Goal: Information Seeking & Learning: Learn about a topic

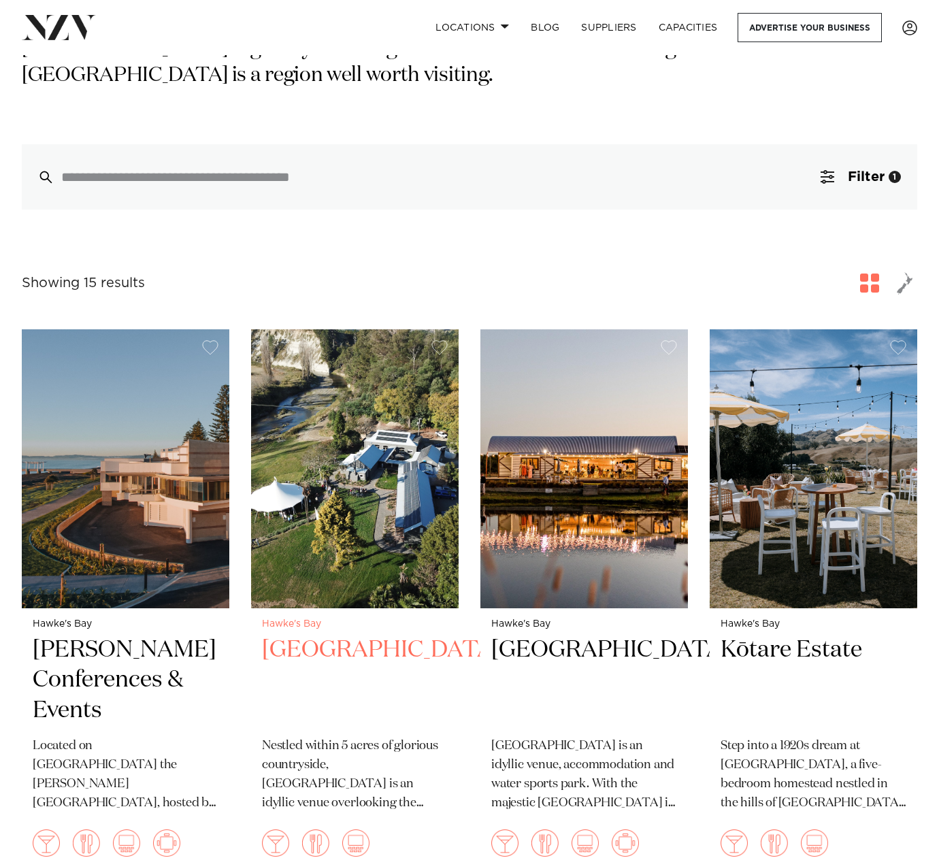
scroll to position [387, 0]
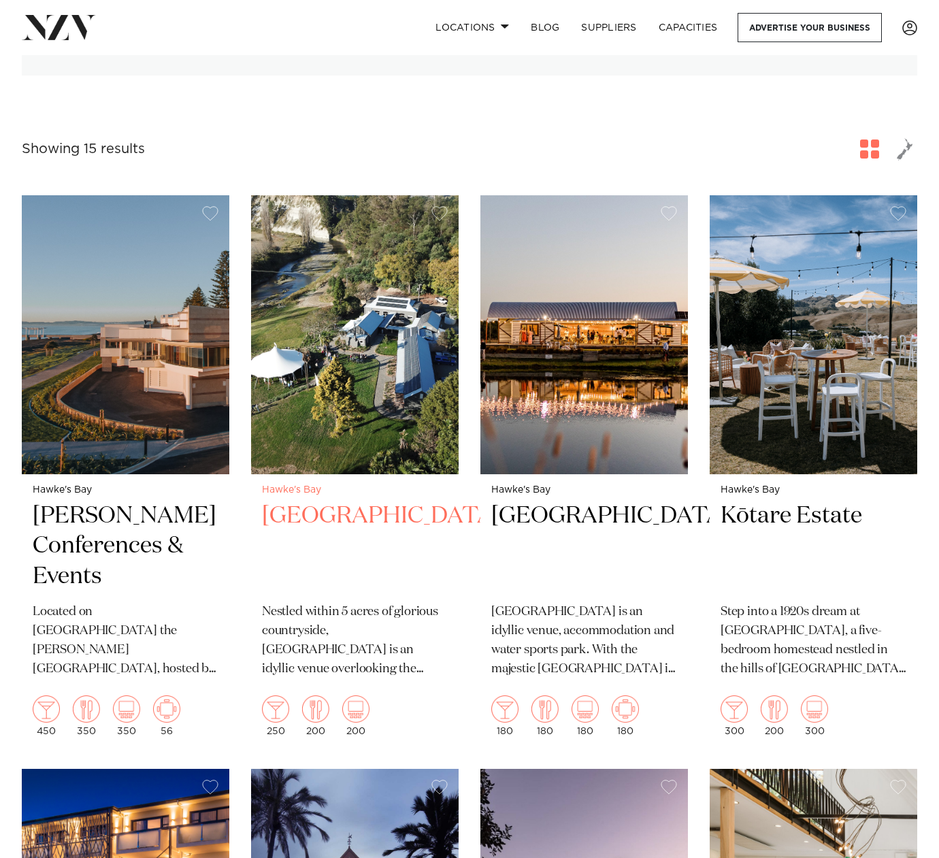
click at [365, 336] on img at bounding box center [355, 334] width 208 height 278
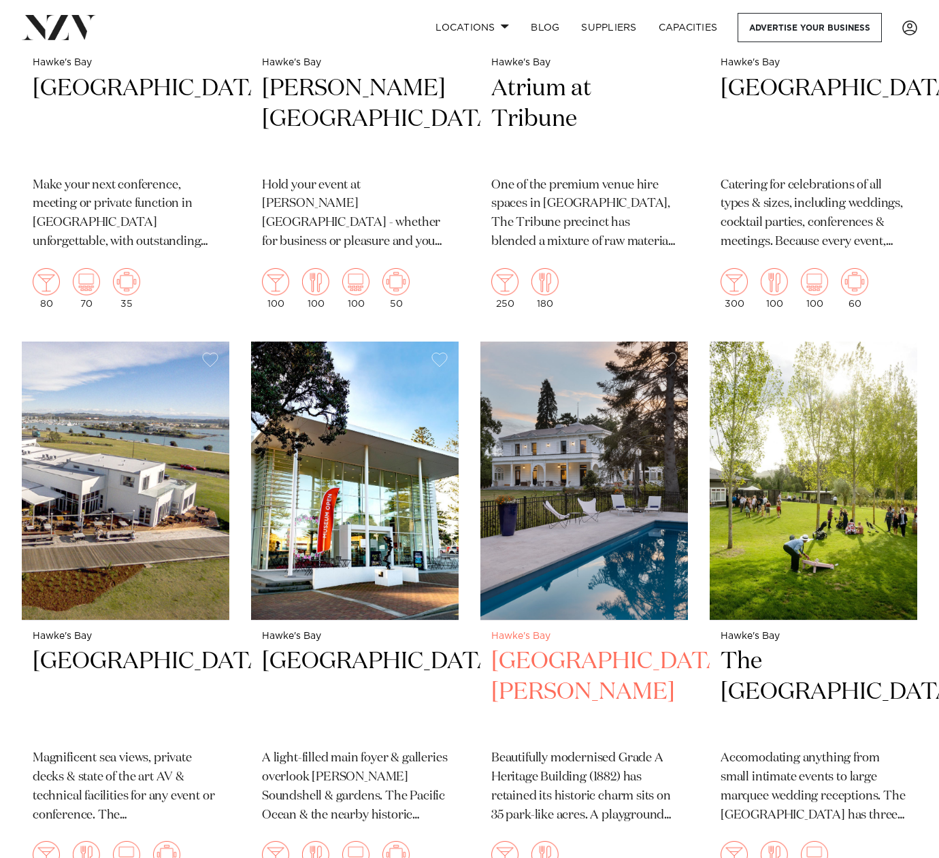
scroll to position [1450, 0]
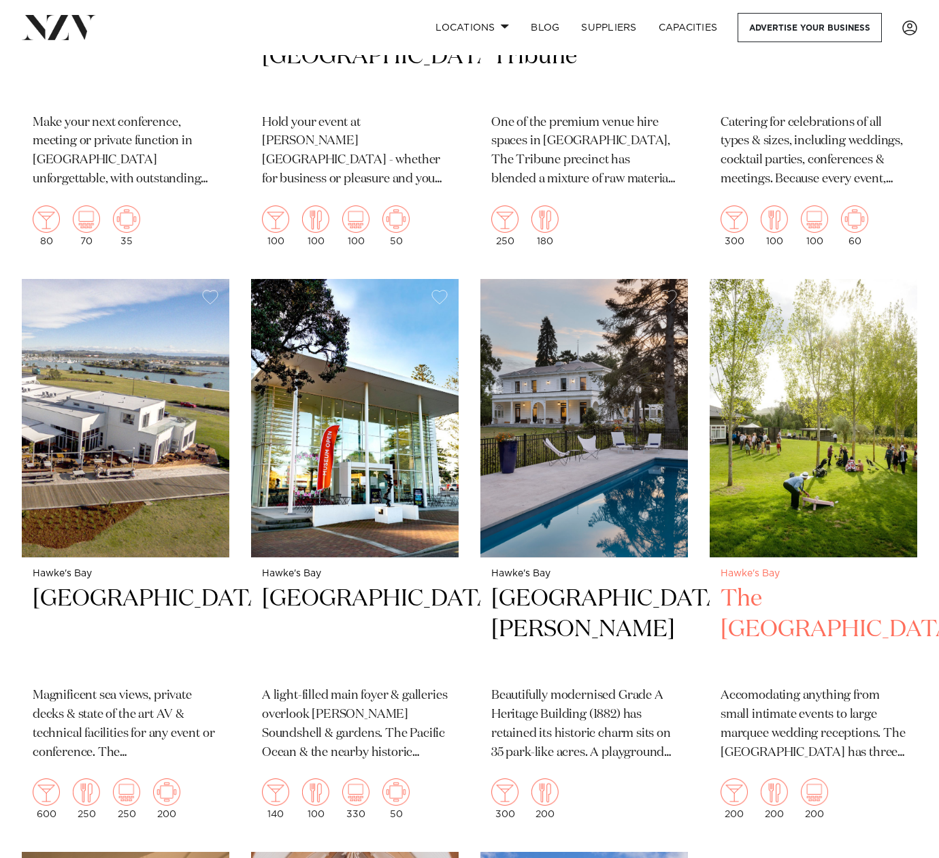
click at [838, 442] on img at bounding box center [814, 418] width 208 height 278
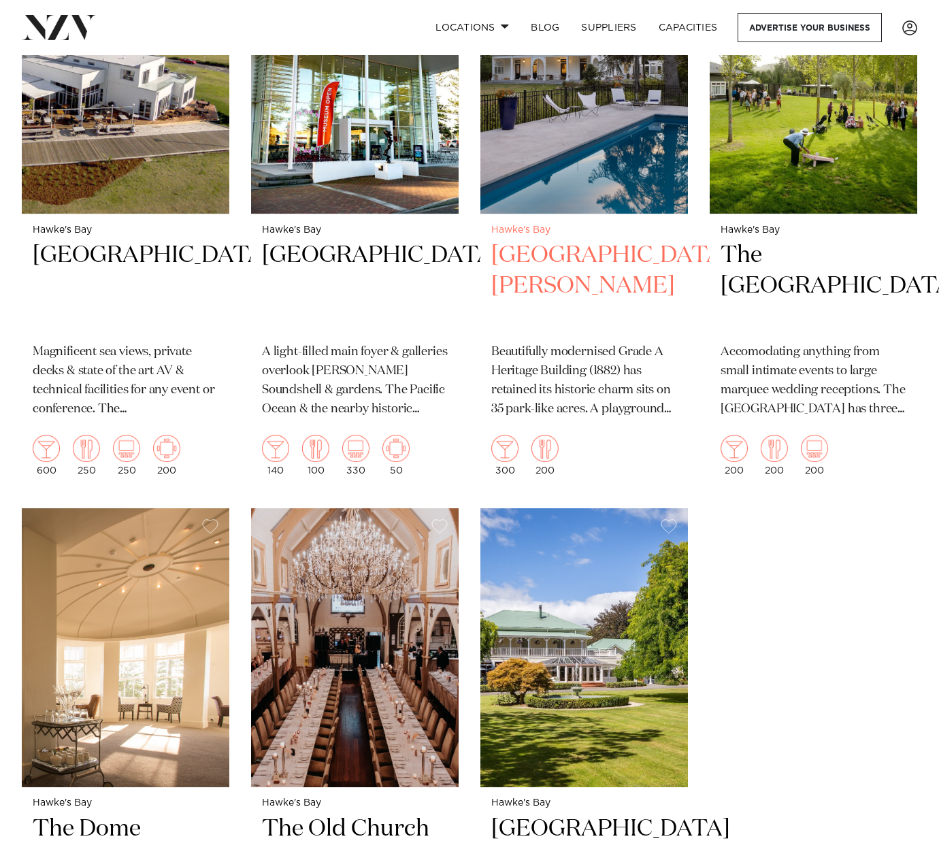
scroll to position [2023, 0]
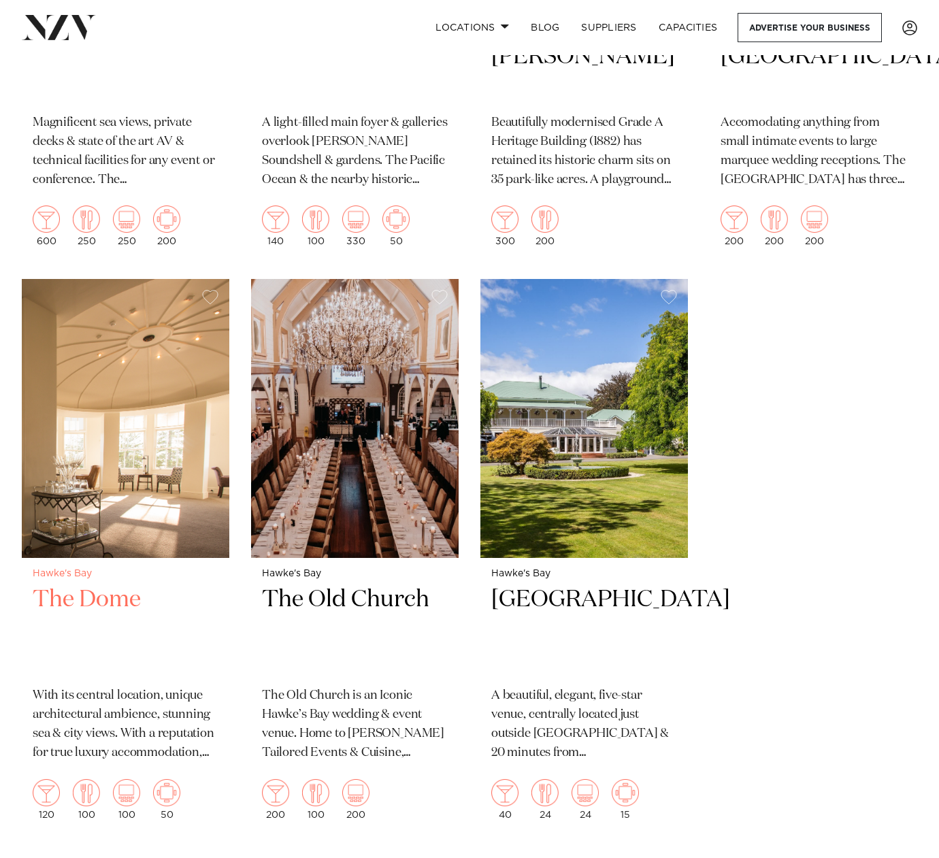
click at [140, 408] on img at bounding box center [126, 418] width 208 height 278
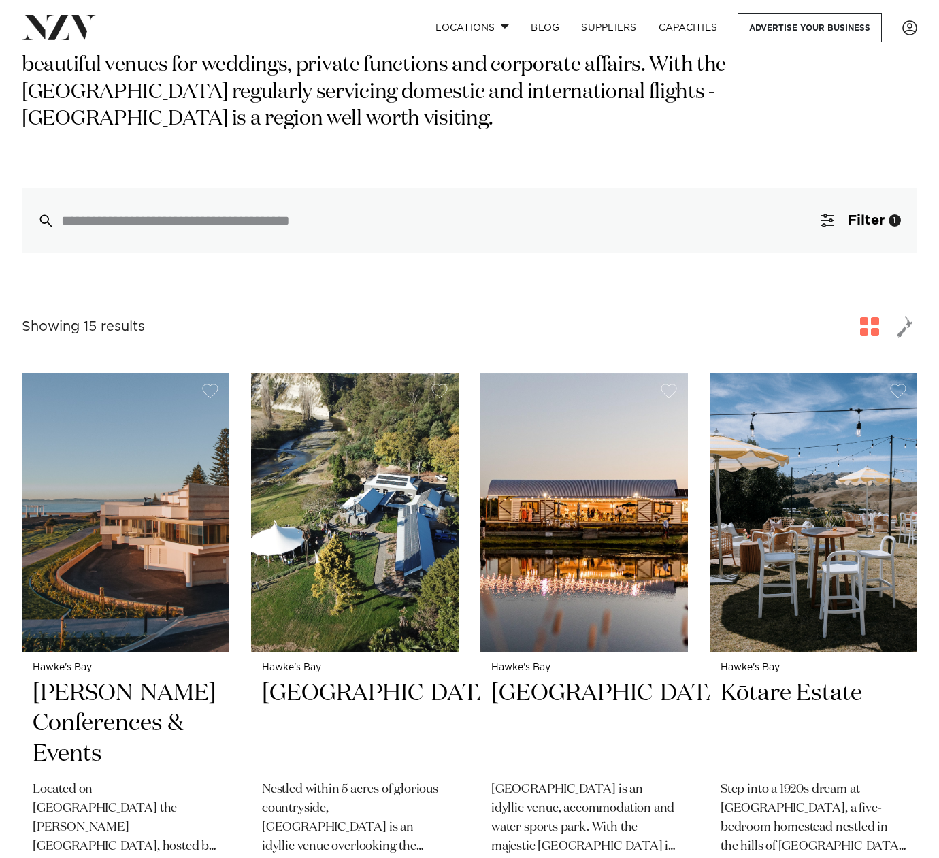
scroll to position [0, 0]
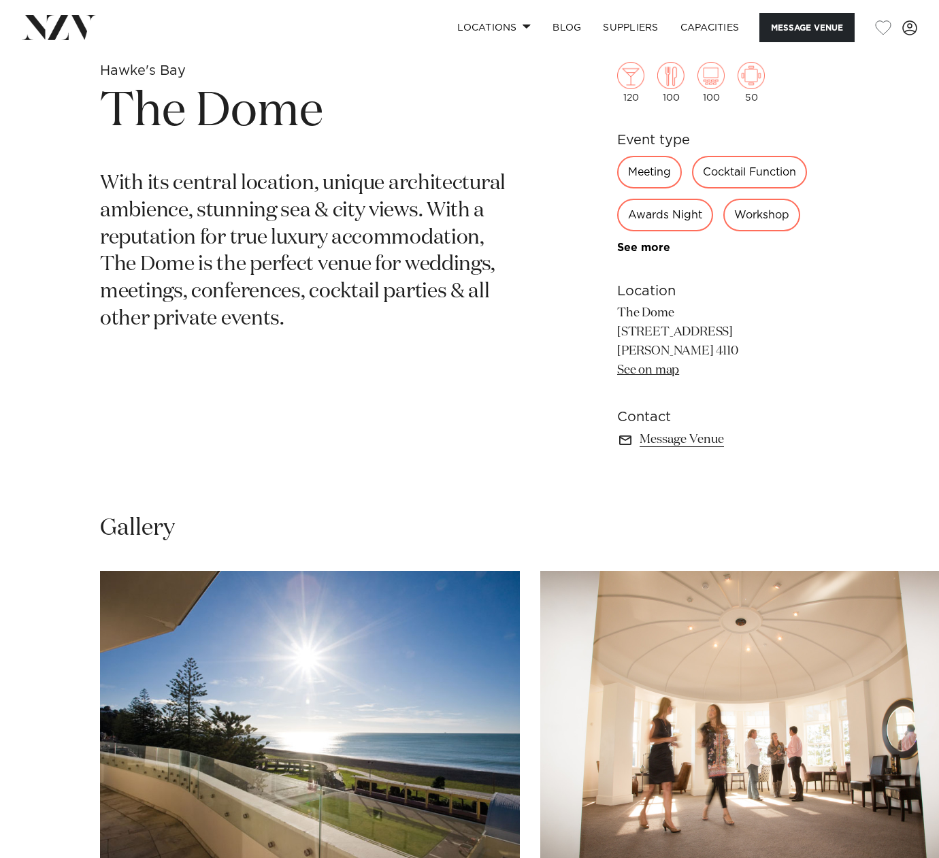
scroll to position [669, 0]
